Goal: Navigation & Orientation: Find specific page/section

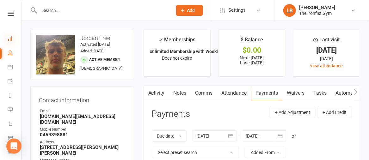
click at [11, 38] on icon at bounding box center [10, 38] width 5 height 5
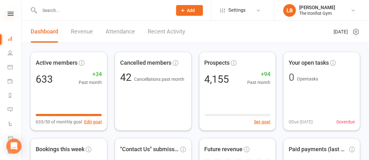
click at [9, 12] on icon at bounding box center [11, 14] width 6 height 4
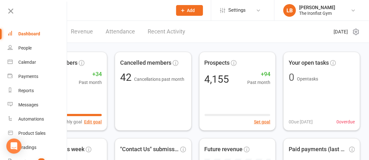
click at [138, 5] on div at bounding box center [99, 10] width 138 height 21
click at [10, 10] on icon at bounding box center [10, 11] width 9 height 9
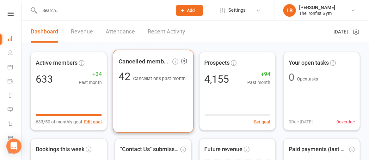
click at [136, 77] on span "Cancellations past month" at bounding box center [159, 78] width 53 height 5
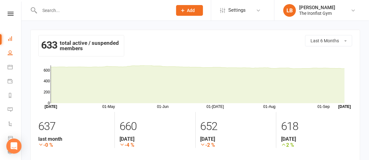
click at [13, 51] on link "People" at bounding box center [15, 53] width 14 height 14
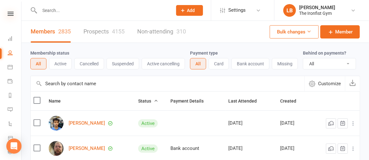
click at [9, 12] on icon at bounding box center [11, 14] width 6 height 4
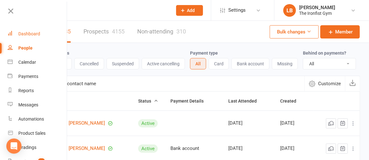
click at [32, 34] on div "Dashboard" at bounding box center [29, 33] width 22 height 5
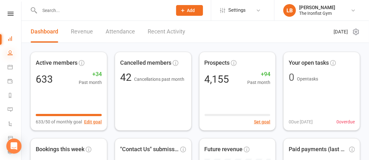
click at [9, 53] on icon at bounding box center [10, 52] width 5 height 5
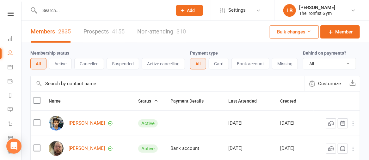
click at [59, 65] on button "Active" at bounding box center [60, 63] width 23 height 11
click at [97, 61] on button "Cancelled" at bounding box center [89, 63] width 30 height 11
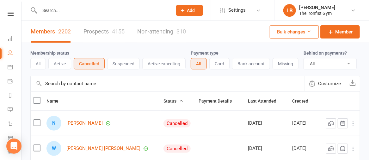
click at [60, 63] on button "Active" at bounding box center [59, 63] width 23 height 11
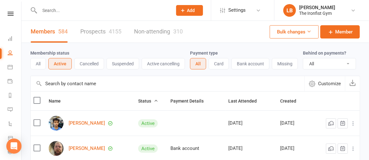
click at [120, 63] on button "Suspended" at bounding box center [123, 63] width 33 height 11
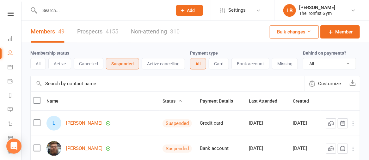
click at [58, 62] on button "Active" at bounding box center [59, 63] width 23 height 11
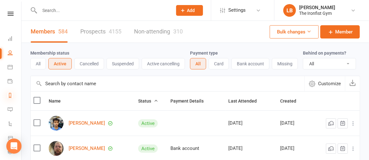
click at [9, 95] on icon at bounding box center [10, 95] width 5 height 5
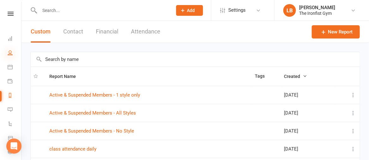
click at [9, 52] on icon at bounding box center [10, 52] width 5 height 5
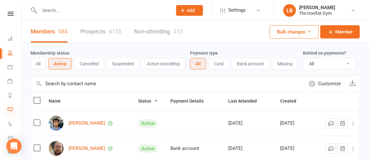
click at [10, 108] on icon at bounding box center [10, 109] width 5 height 5
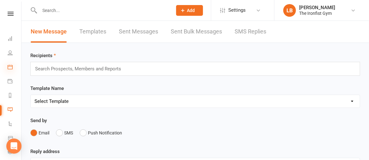
scroll to position [0, 0]
click at [9, 52] on icon at bounding box center [9, 52] width 5 height 5
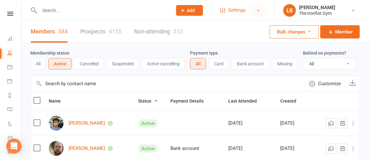
click at [256, 11] on icon at bounding box center [258, 10] width 5 height 5
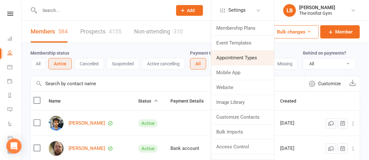
click at [233, 56] on link "Appointment Types" at bounding box center [242, 58] width 63 height 15
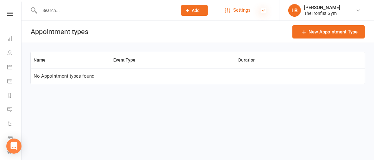
click at [262, 10] on icon at bounding box center [263, 10] width 5 height 5
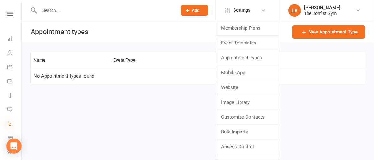
click at [10, 122] on icon at bounding box center [9, 123] width 5 height 5
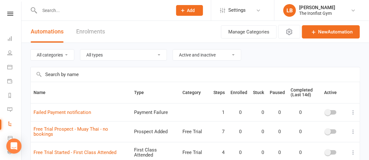
scroll to position [45, 0]
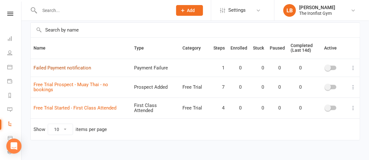
click at [80, 67] on link "Failed Payment notification" at bounding box center [63, 68] width 58 height 6
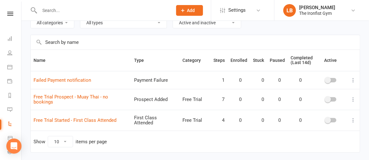
scroll to position [45, 0]
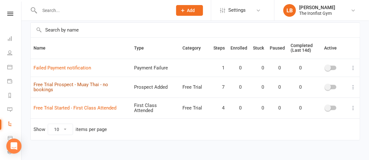
click at [89, 83] on link "Free Trial Prospect - Muay Thai - no bookings" at bounding box center [71, 87] width 75 height 11
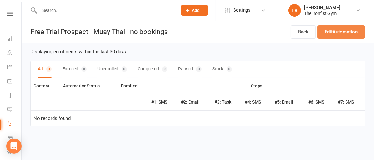
click at [333, 30] on link "Edit Automation" at bounding box center [340, 31] width 47 height 13
click at [7, 13] on icon at bounding box center [10, 14] width 6 height 4
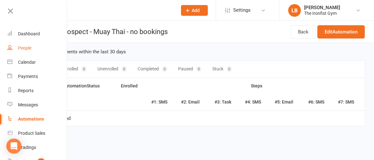
click at [29, 49] on div "People" at bounding box center [24, 48] width 13 height 5
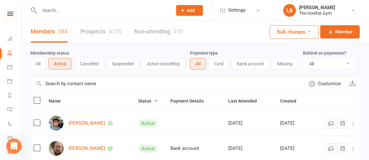
click at [9, 13] on icon at bounding box center [10, 14] width 6 height 4
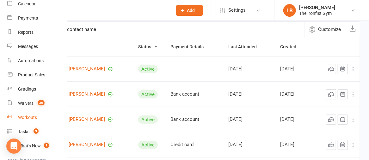
scroll to position [57, 0]
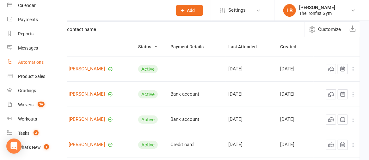
click at [37, 60] on div "Automations" at bounding box center [31, 62] width 26 height 5
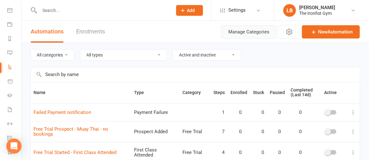
click at [246, 32] on button "Manage Categories" at bounding box center [249, 31] width 56 height 13
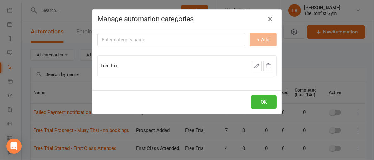
click at [268, 20] on icon "button" at bounding box center [270, 19] width 8 height 8
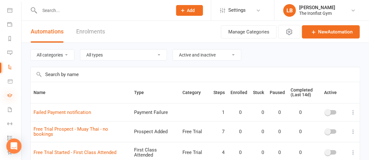
click at [12, 95] on icon at bounding box center [9, 95] width 5 height 5
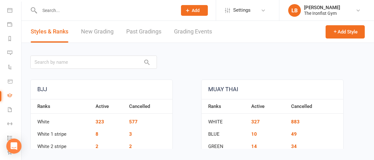
scroll to position [43, 0]
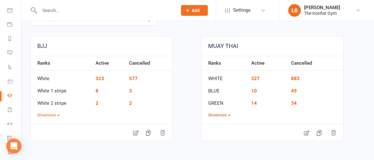
click at [227, 114] on button "Show more" at bounding box center [219, 116] width 22 height 6
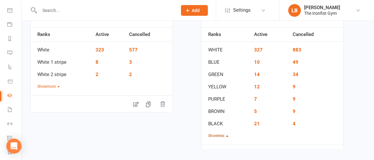
scroll to position [71, 0]
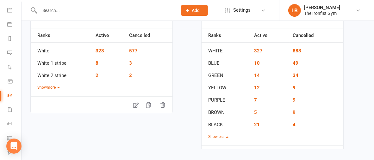
click at [61, 85] on div "Ranks Active Cancelled White 323 577 White 1 stripe 8 3 White 2 stripe 2 2 Show…" at bounding box center [102, 59] width 142 height 63
click at [59, 86] on button "Show more" at bounding box center [48, 88] width 22 height 6
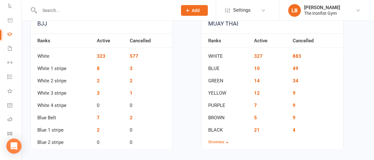
scroll to position [128, 0]
click at [9, 126] on icon at bounding box center [9, 128] width 5 height 5
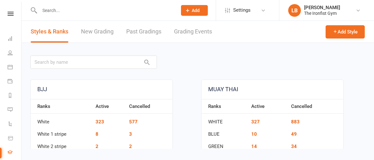
click at [95, 30] on link "New Grading" at bounding box center [97, 32] width 33 height 22
click at [10, 52] on icon at bounding box center [10, 52] width 5 height 5
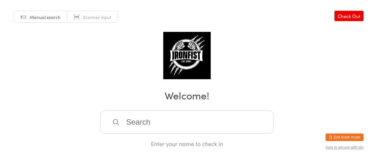
click at [344, 136] on button "Exit kiosk mode" at bounding box center [344, 138] width 38 height 8
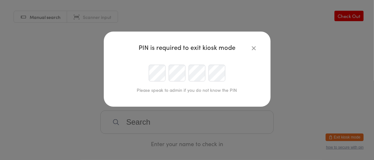
type input "[EMAIL_ADDRESS][DOMAIN_NAME]"
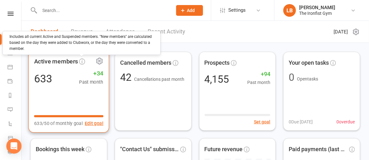
click at [82, 60] on icon at bounding box center [82, 61] width 6 height 6
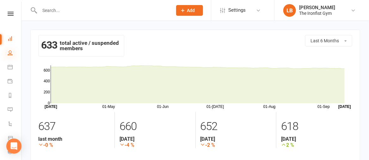
click at [10, 52] on icon at bounding box center [10, 52] width 5 height 5
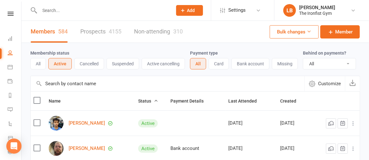
click at [119, 62] on button "Suspended" at bounding box center [123, 63] width 33 height 11
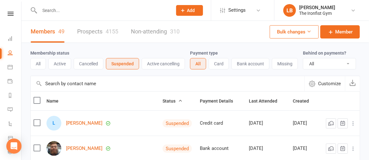
click at [62, 62] on button "Active" at bounding box center [59, 63] width 23 height 11
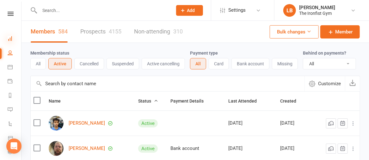
click at [10, 40] on icon at bounding box center [10, 38] width 5 height 5
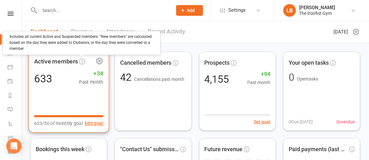
click at [82, 59] on icon at bounding box center [82, 61] width 6 height 6
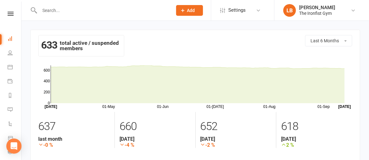
click at [211, 125] on div "652" at bounding box center [235, 126] width 71 height 19
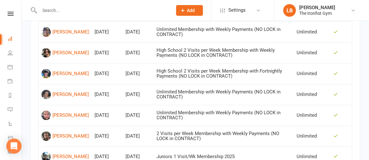
scroll to position [514, 0]
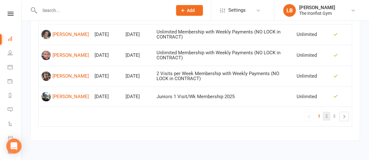
click at [329, 116] on link "2" at bounding box center [327, 116] width 8 height 9
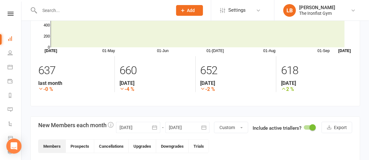
scroll to position [0, 0]
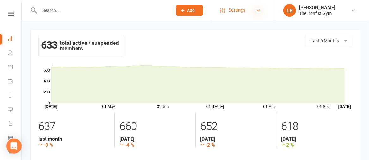
click at [258, 10] on icon at bounding box center [258, 10] width 5 height 5
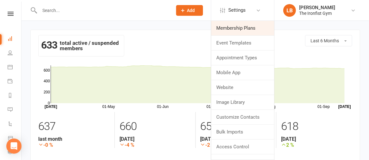
click at [235, 28] on link "Membership Plans" at bounding box center [242, 28] width 63 height 15
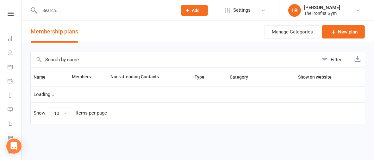
select select "100"
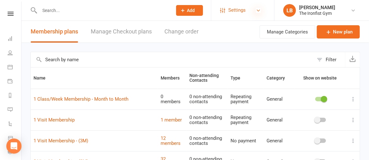
click at [259, 9] on icon at bounding box center [258, 10] width 5 height 5
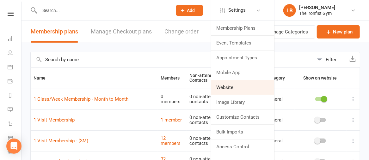
click at [228, 86] on link "Website" at bounding box center [242, 87] width 63 height 15
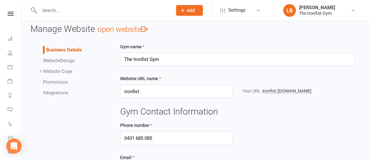
scroll to position [5, 0]
click at [136, 29] on link "open website" at bounding box center [122, 30] width 50 height 9
